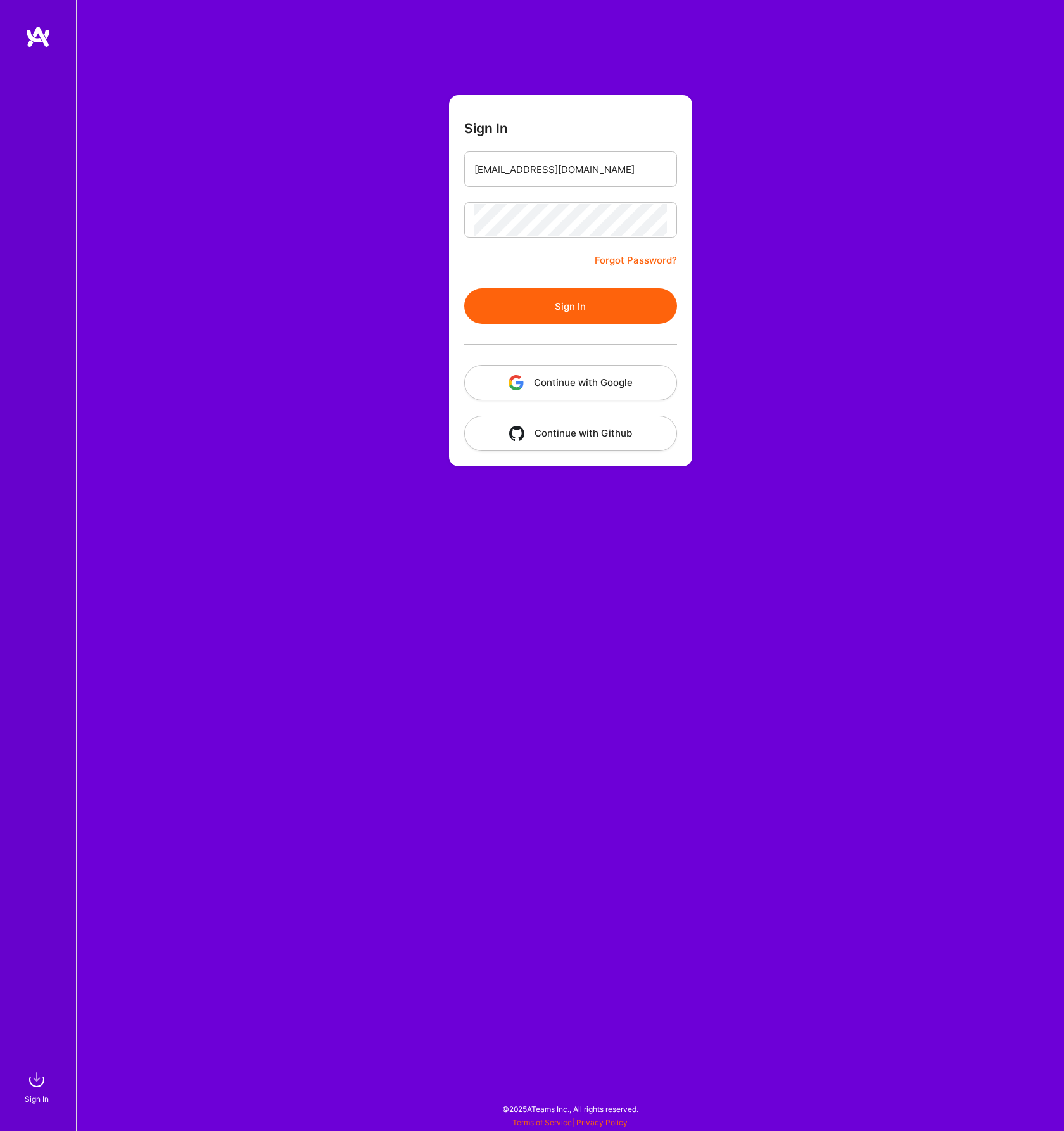
click at [594, 313] on button "Sign In" at bounding box center [571, 306] width 213 height 36
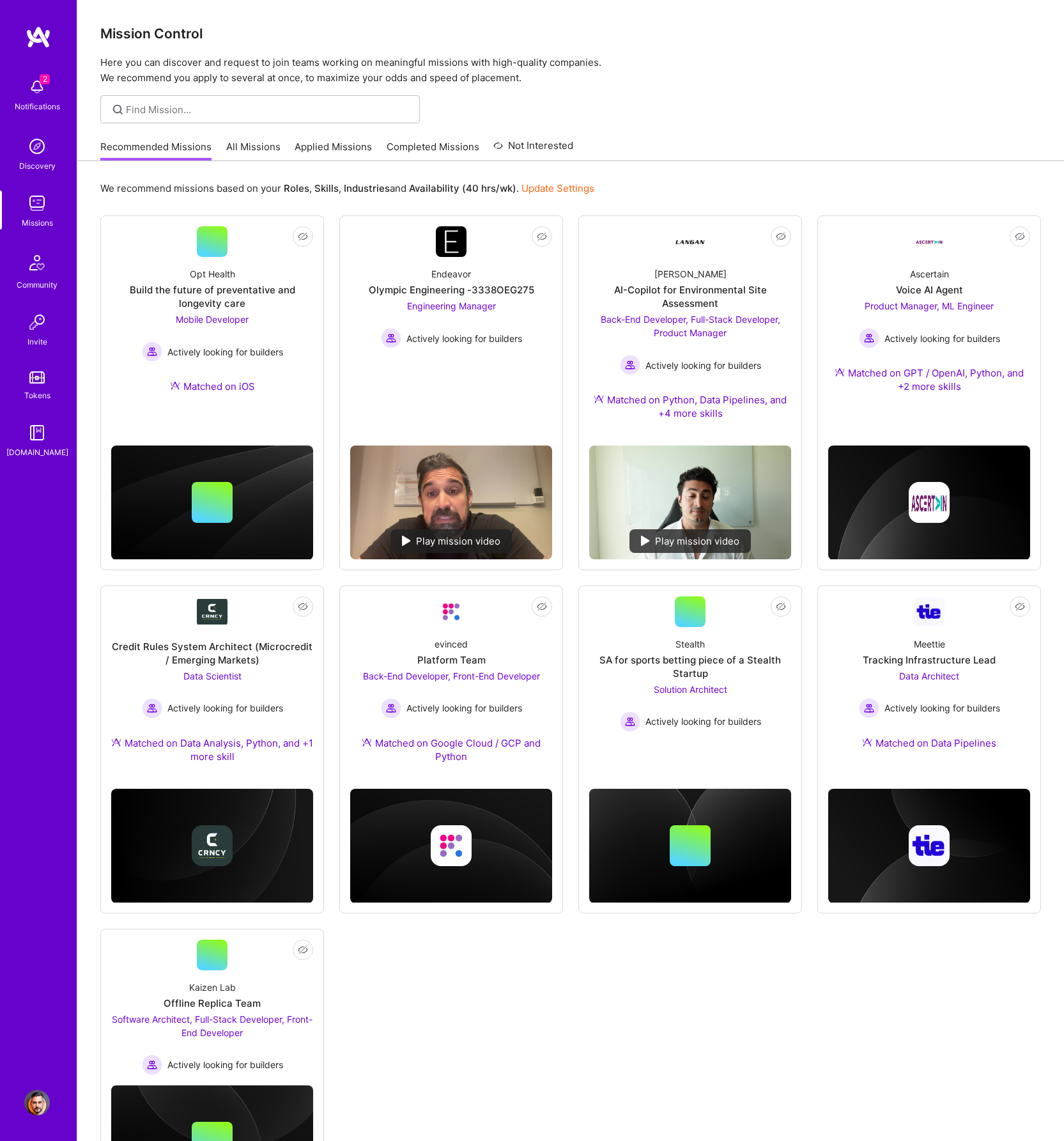
click at [37, 95] on img at bounding box center [37, 87] width 26 height 26
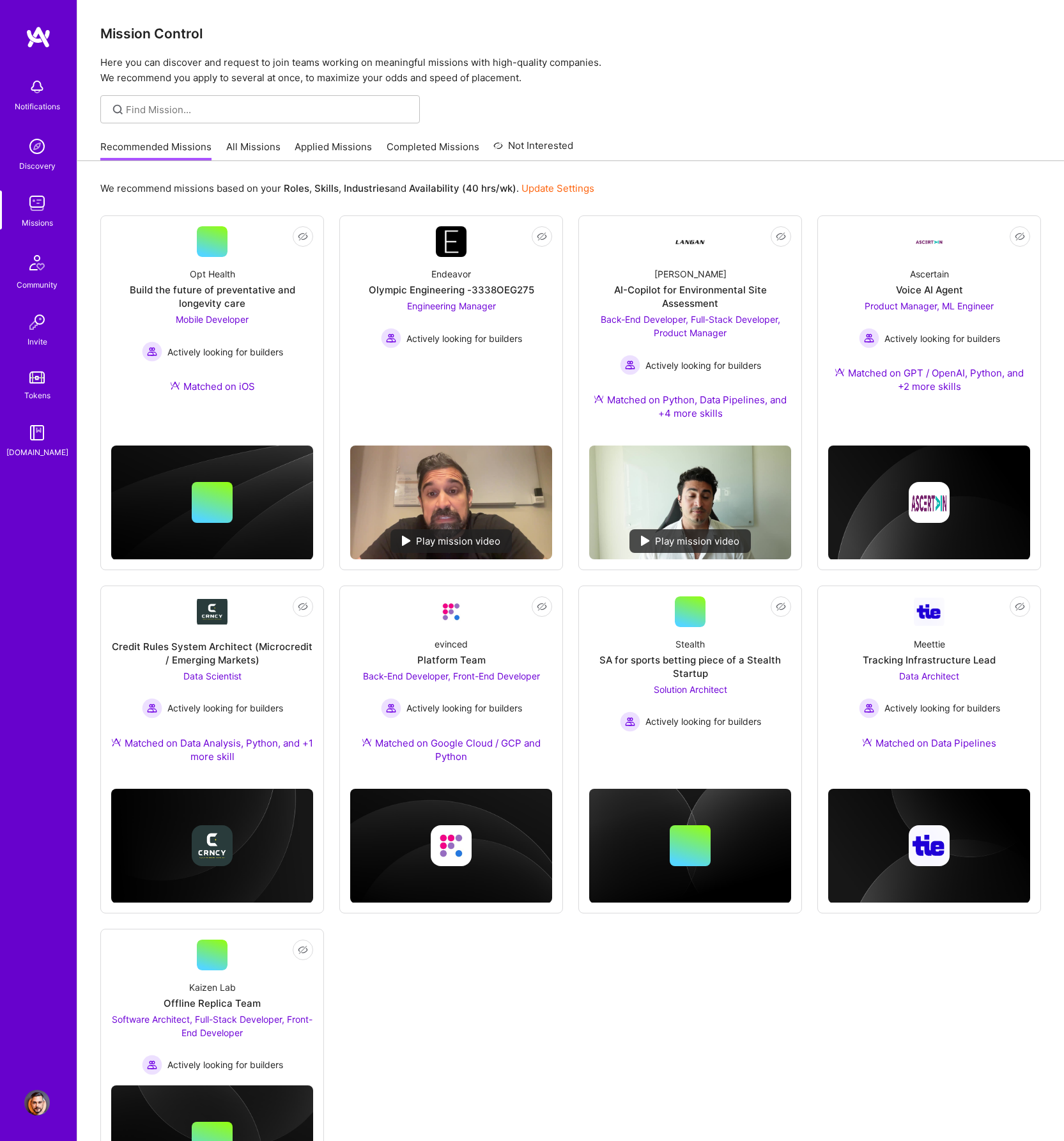
click at [787, 99] on div at bounding box center [570, 109] width 987 height 28
